Goal: Task Accomplishment & Management: Use online tool/utility

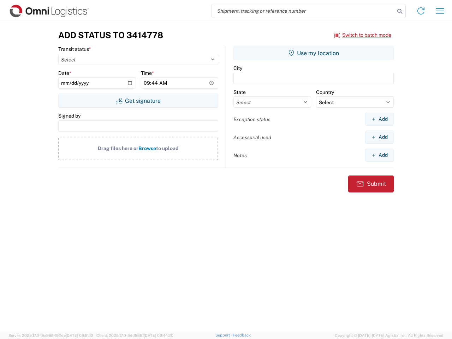
click at [303, 11] on input "search" at bounding box center [303, 10] width 183 height 13
click at [400, 11] on icon at bounding box center [400, 11] width 10 height 10
click at [421, 11] on icon at bounding box center [420, 10] width 11 height 11
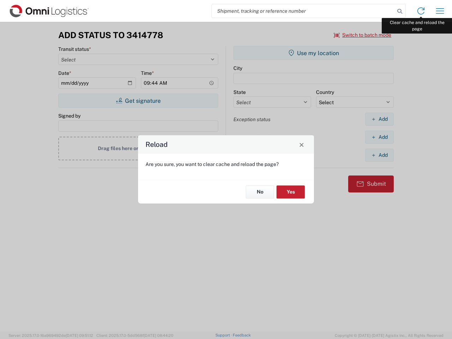
click at [440, 11] on div "Reload Are you sure, you want to clear cache and reload the page? No Yes" at bounding box center [226, 169] width 452 height 339
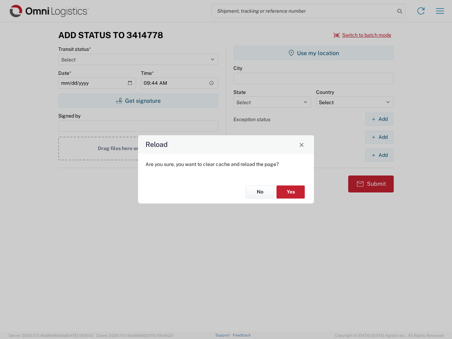
click at [363, 35] on div "Reload Are you sure, you want to clear cache and reload the page? No Yes" at bounding box center [226, 169] width 452 height 339
click at [138, 101] on div "Reload Are you sure, you want to clear cache and reload the page? No Yes" at bounding box center [226, 169] width 452 height 339
click at [313, 53] on div "Reload Are you sure, you want to clear cache and reload the page? No Yes" at bounding box center [226, 169] width 452 height 339
click at [379, 119] on div "Reload Are you sure, you want to clear cache and reload the page? No Yes" at bounding box center [226, 169] width 452 height 339
click at [379, 137] on div "Reload Are you sure, you want to clear cache and reload the page? No Yes" at bounding box center [226, 169] width 452 height 339
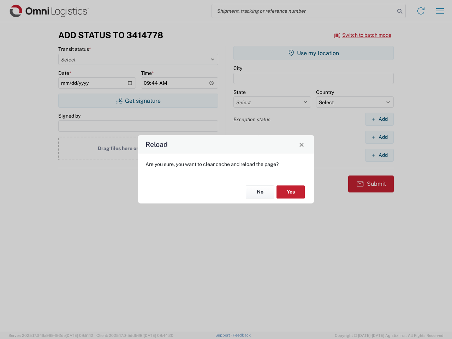
click at [379, 155] on div "Reload Are you sure, you want to clear cache and reload the page? No Yes" at bounding box center [226, 169] width 452 height 339
